Goal: Check status: Check status

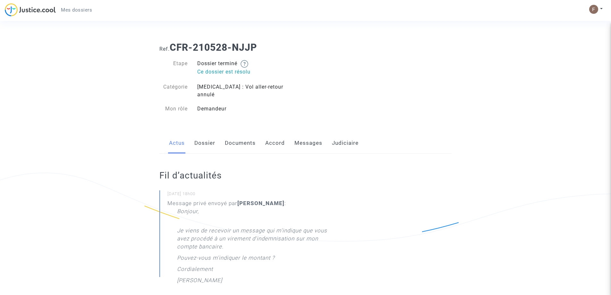
click at [336, 138] on link "Judiciaire" at bounding box center [345, 142] width 27 height 21
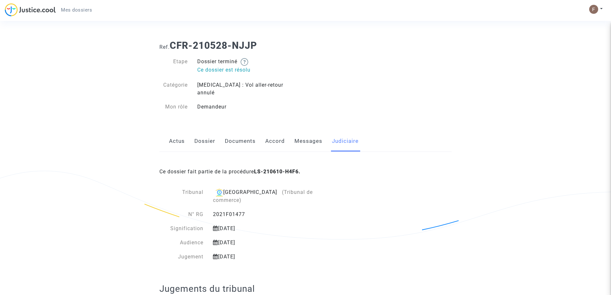
scroll to position [33, 0]
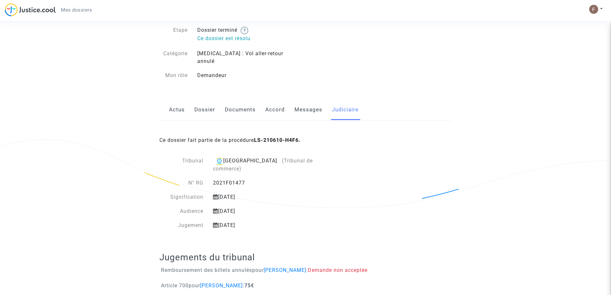
click at [296, 104] on link "Messages" at bounding box center [308, 109] width 28 height 21
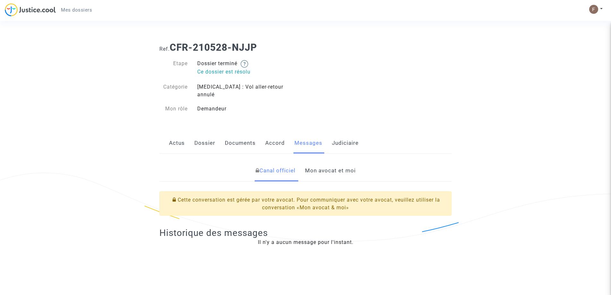
click at [276, 132] on link "Accord" at bounding box center [275, 142] width 20 height 21
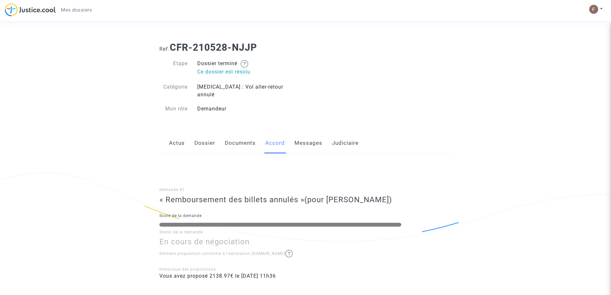
click at [244, 136] on link "Documents" at bounding box center [240, 142] width 31 height 21
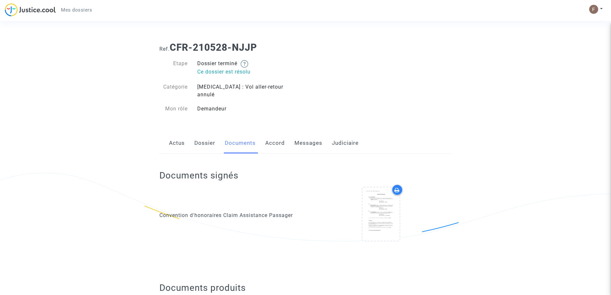
click at [209, 135] on link "Dossier" at bounding box center [204, 142] width 21 height 21
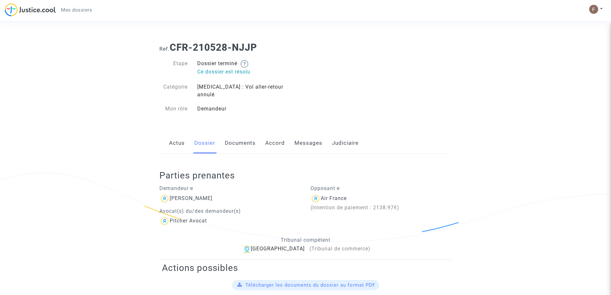
click at [244, 135] on link "Documents" at bounding box center [240, 142] width 31 height 21
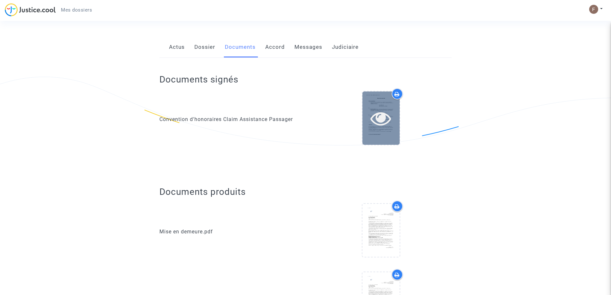
scroll to position [160, 0]
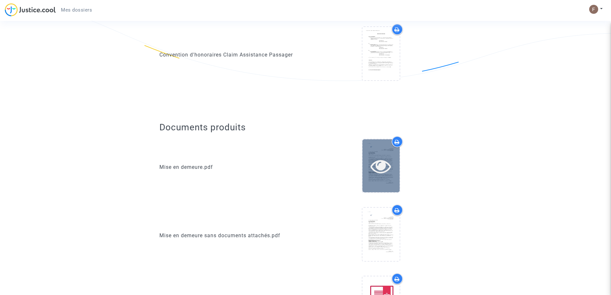
click at [386, 167] on icon at bounding box center [380, 165] width 21 height 21
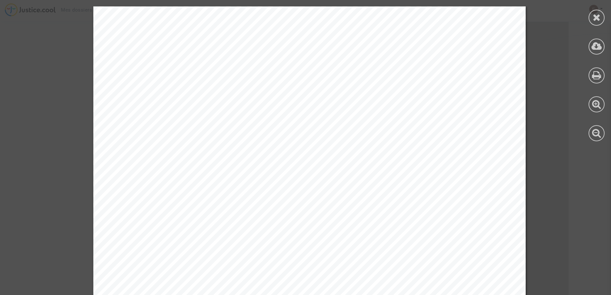
click at [595, 16] on icon at bounding box center [596, 18] width 8 height 10
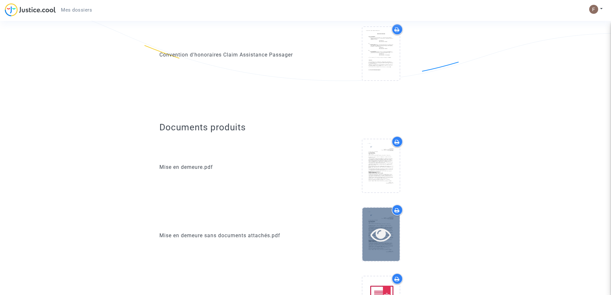
click at [375, 231] on icon at bounding box center [380, 234] width 21 height 21
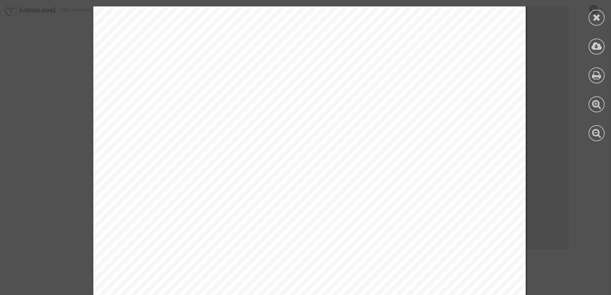
scroll to position [224, 0]
click at [591, 20] on div at bounding box center [596, 18] width 16 height 16
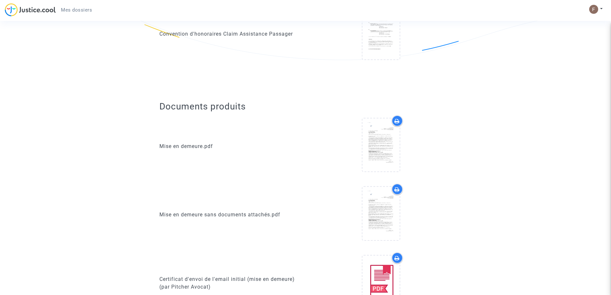
scroll to position [192, 0]
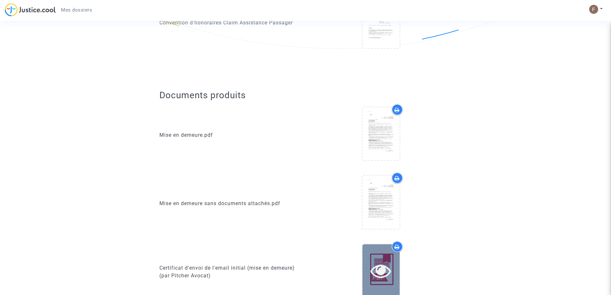
click at [381, 265] on icon at bounding box center [380, 270] width 21 height 21
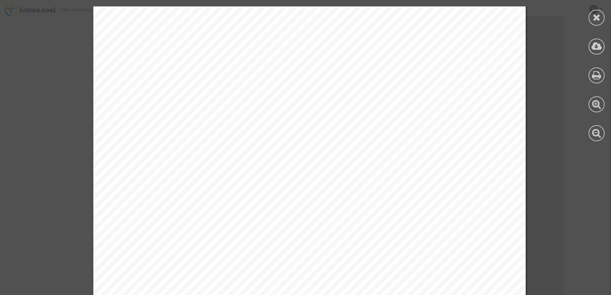
scroll to position [43, 0]
click at [598, 17] on icon at bounding box center [596, 18] width 8 height 10
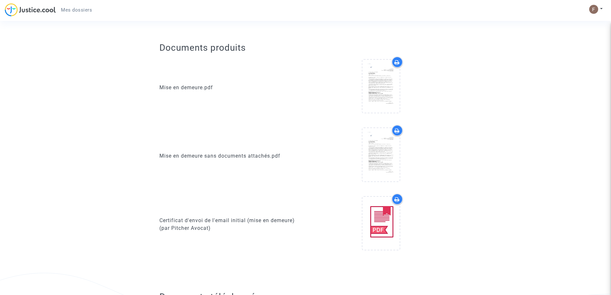
scroll to position [288, 0]
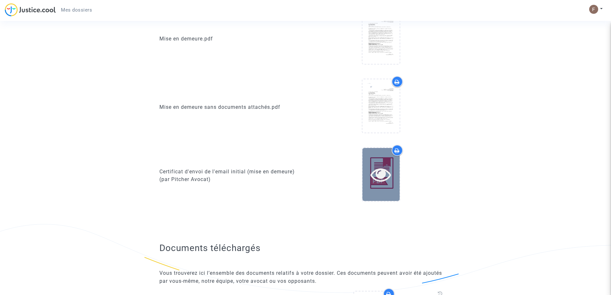
click at [389, 175] on icon at bounding box center [380, 174] width 21 height 21
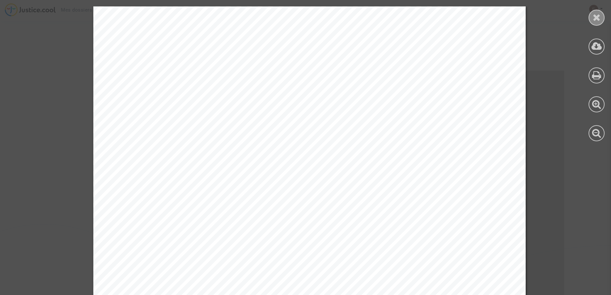
click at [602, 17] on div at bounding box center [596, 18] width 16 height 16
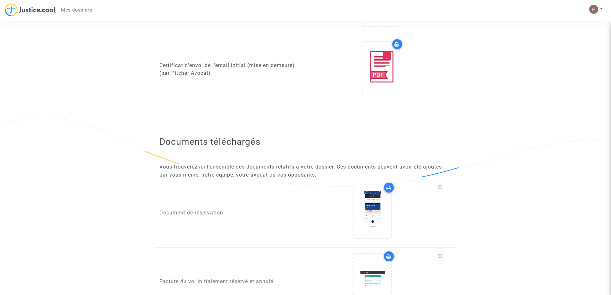
scroll to position [481, 0]
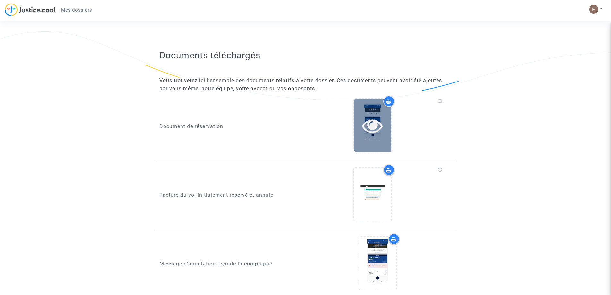
click at [380, 123] on icon at bounding box center [372, 125] width 21 height 21
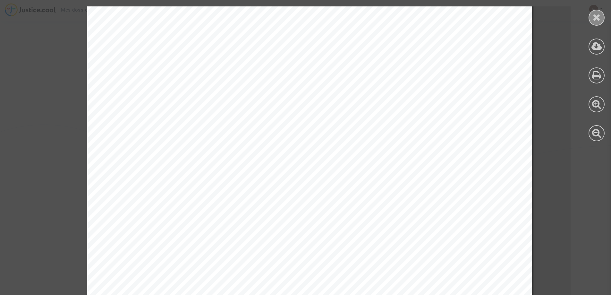
scroll to position [288, 0]
click at [597, 16] on icon at bounding box center [596, 18] width 8 height 10
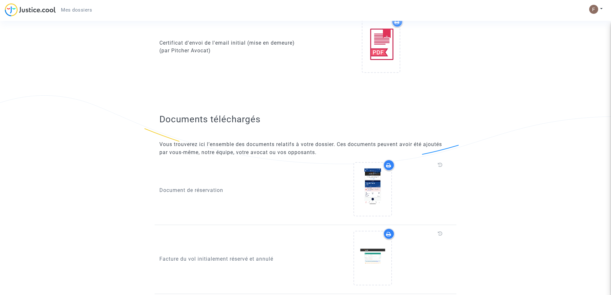
scroll to position [481, 0]
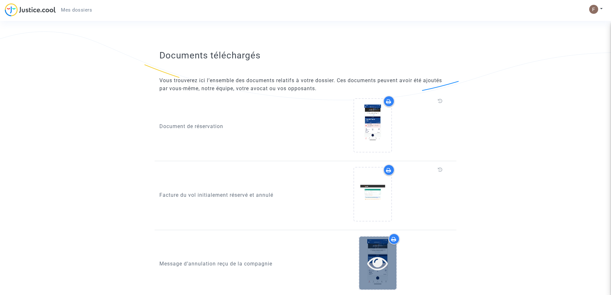
click at [379, 260] on icon at bounding box center [377, 262] width 21 height 21
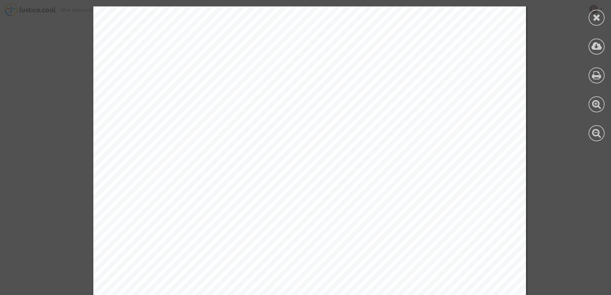
scroll to position [96, 0]
click at [597, 15] on icon at bounding box center [596, 18] width 8 height 10
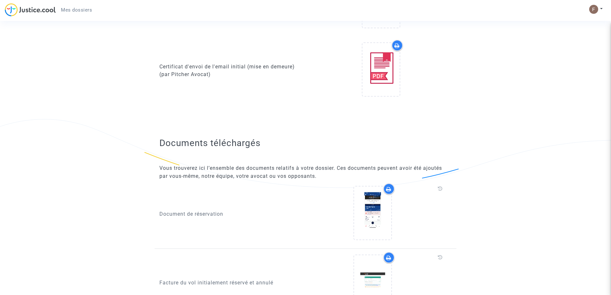
scroll to position [284, 0]
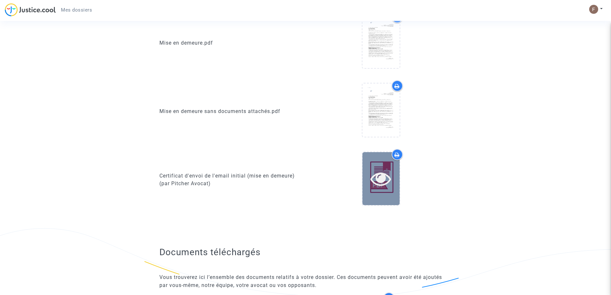
click at [380, 172] on icon at bounding box center [380, 178] width 21 height 21
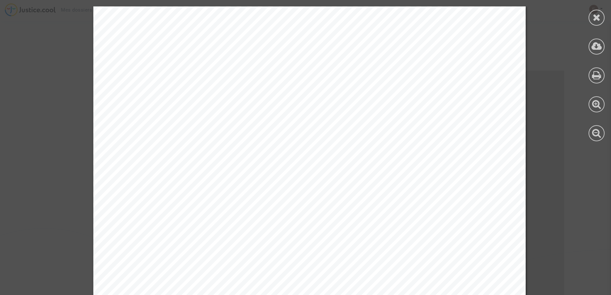
click at [600, 18] on icon at bounding box center [596, 18] width 8 height 10
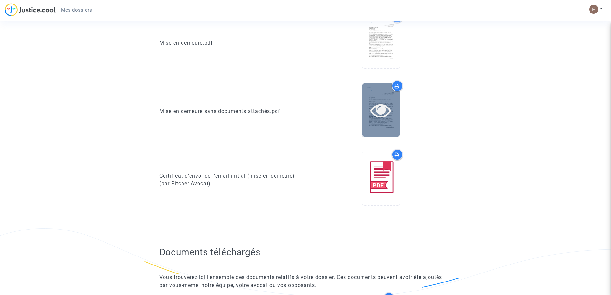
click at [373, 113] on div at bounding box center [380, 109] width 37 height 53
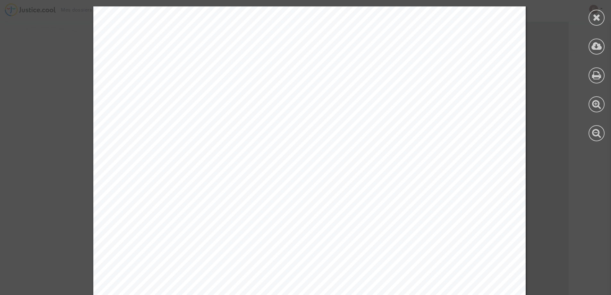
scroll to position [28, 0]
click at [597, 16] on icon at bounding box center [596, 18] width 8 height 10
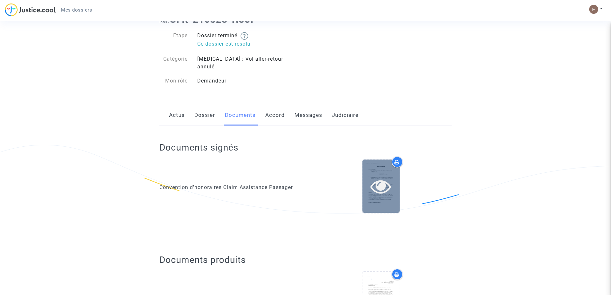
click at [386, 176] on icon at bounding box center [380, 186] width 21 height 21
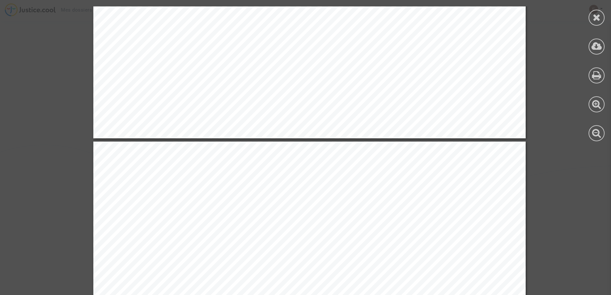
scroll to position [1763, 0]
